Goal: Information Seeking & Learning: Learn about a topic

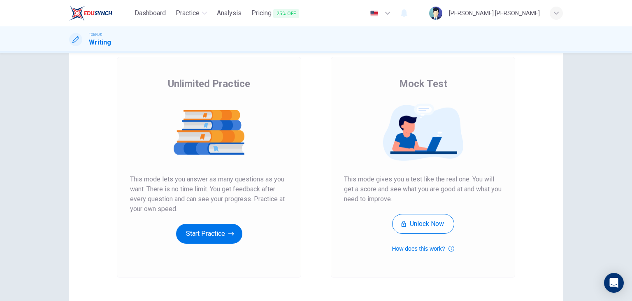
scroll to position [46, 0]
click at [216, 231] on button "Start Practice" at bounding box center [209, 233] width 66 height 20
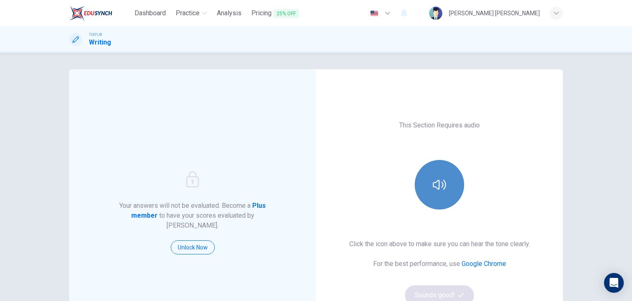
click at [436, 173] on button "button" at bounding box center [439, 184] width 49 height 49
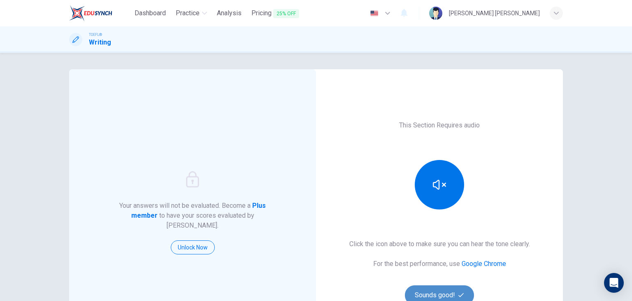
click at [448, 286] on button "Sounds good!" at bounding box center [439, 295] width 69 height 20
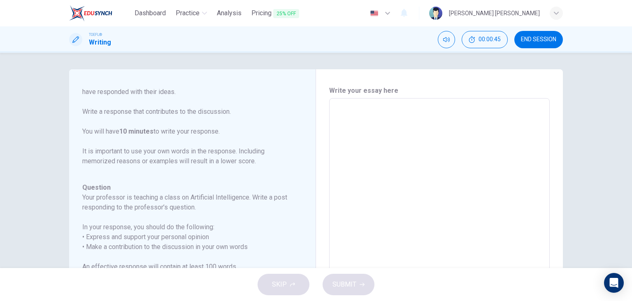
scroll to position [78, 0]
click at [343, 132] on textarea at bounding box center [439, 235] width 209 height 261
click at [346, 118] on textarea "Arti" at bounding box center [439, 235] width 209 height 261
type textarea "Arti"
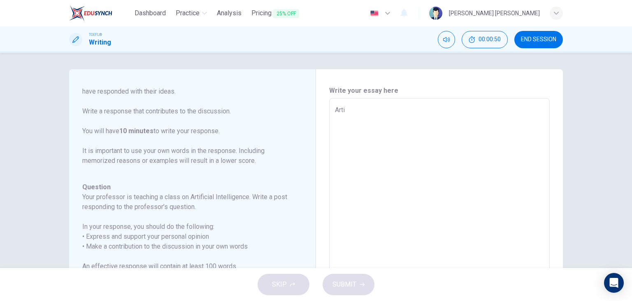
type textarea "x"
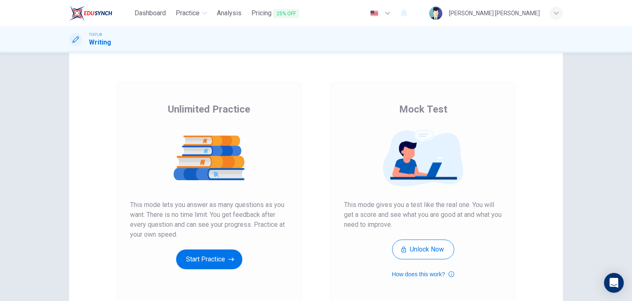
scroll to position [20, 0]
click at [223, 262] on button "Start Practice" at bounding box center [209, 259] width 66 height 20
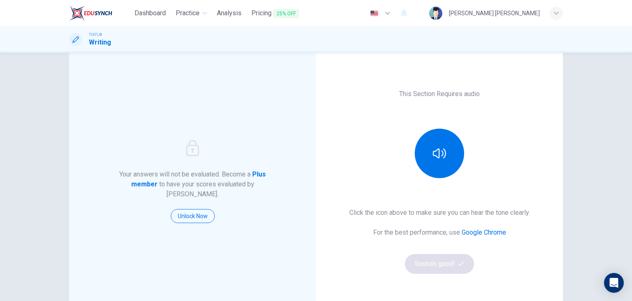
scroll to position [37, 0]
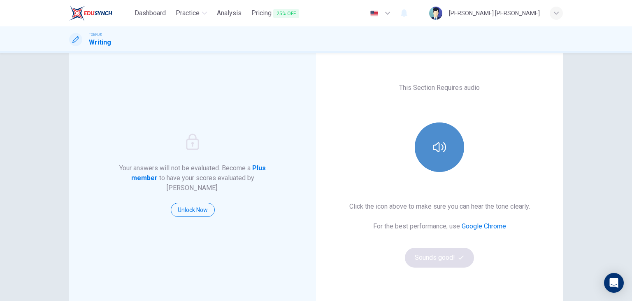
click at [430, 137] on button "button" at bounding box center [439, 146] width 49 height 49
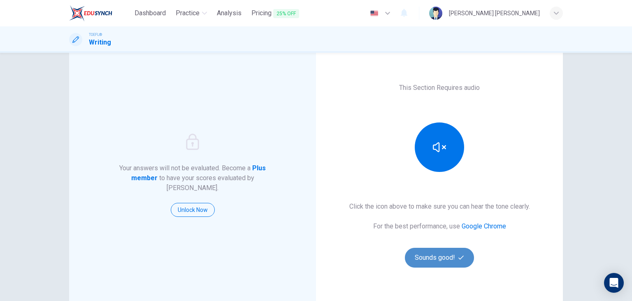
click at [436, 247] on button "Sounds good!" at bounding box center [439, 257] width 69 height 20
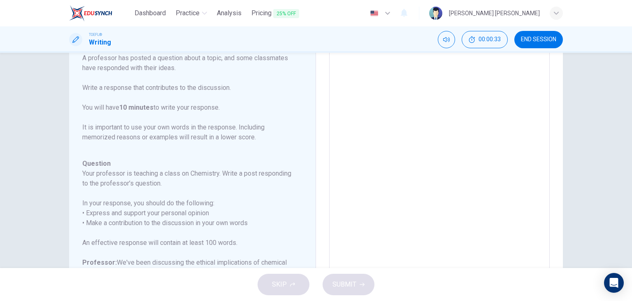
scroll to position [0, 0]
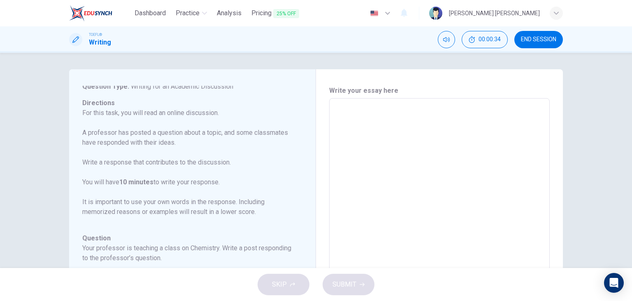
click at [370, 116] on textarea at bounding box center [439, 235] width 209 height 261
